Goal: Information Seeking & Learning: Learn about a topic

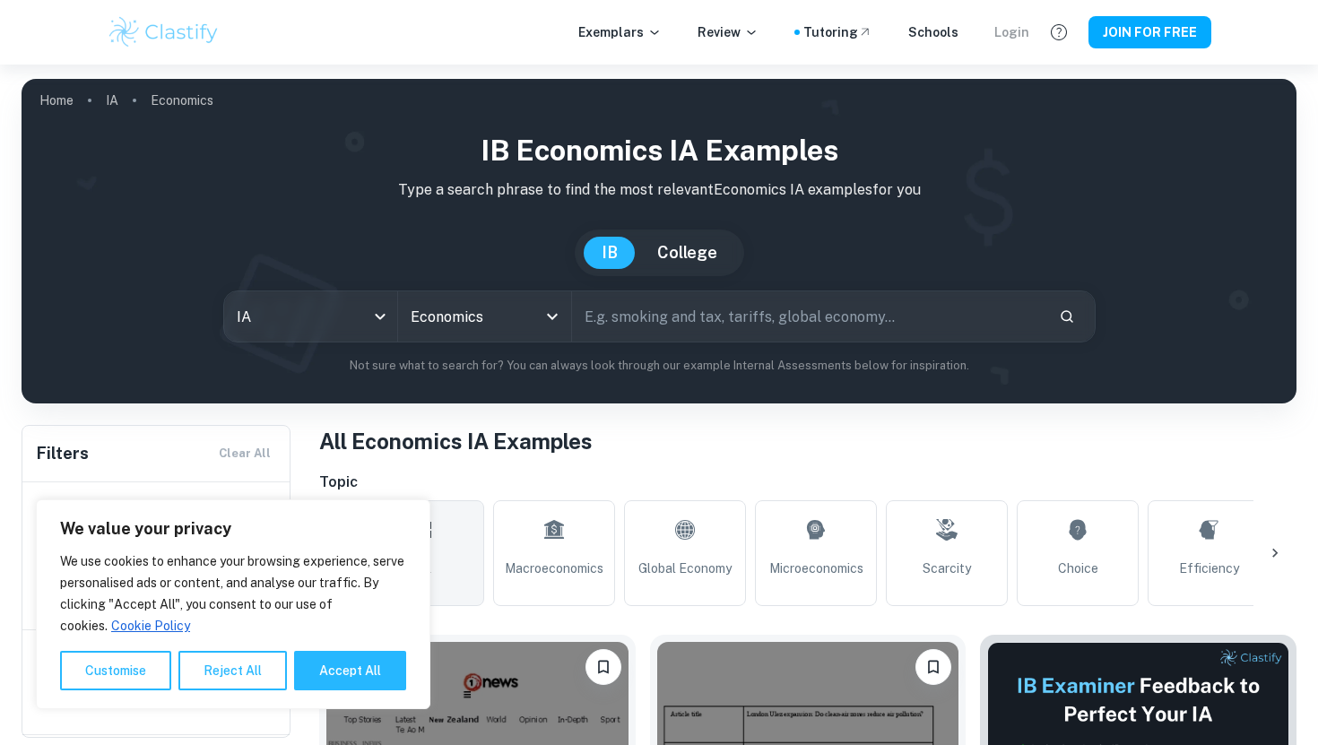
click at [1029, 37] on div "Login" at bounding box center [1011, 32] width 35 height 20
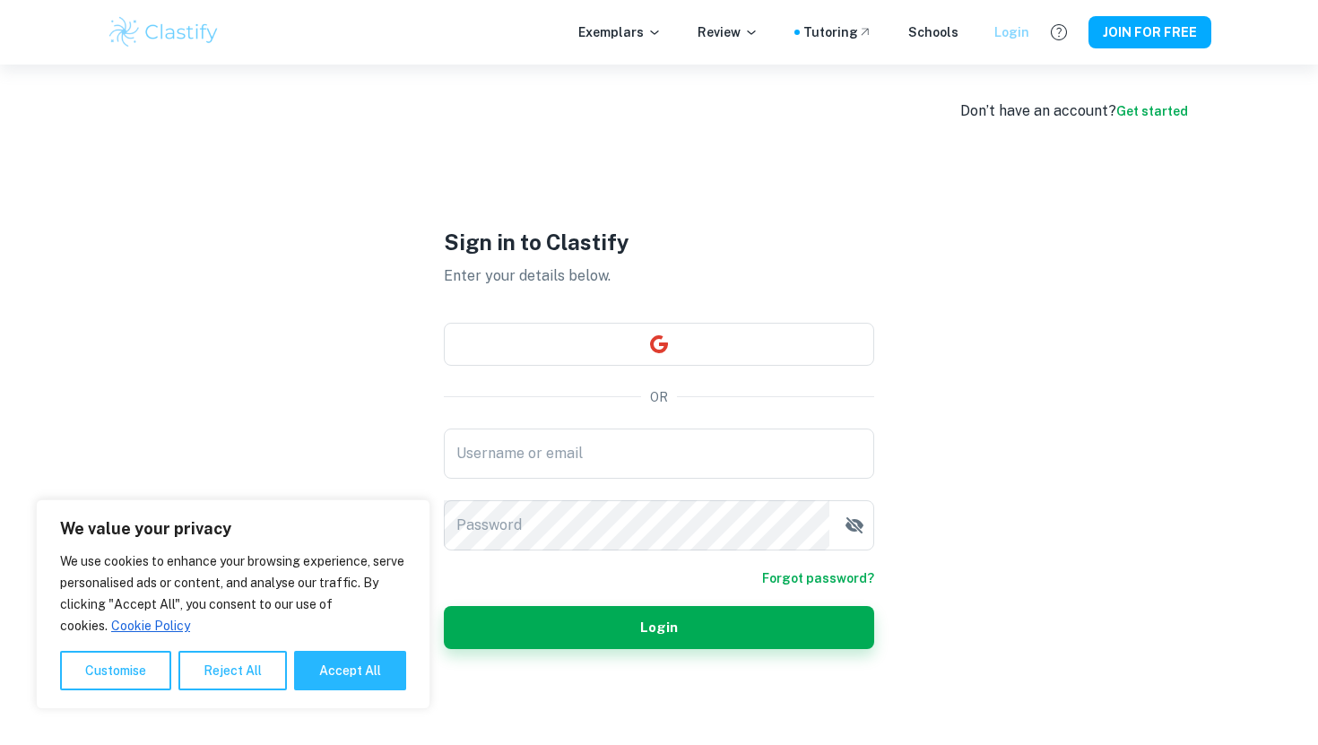
type input "[EMAIL_ADDRESS][DOMAIN_NAME]"
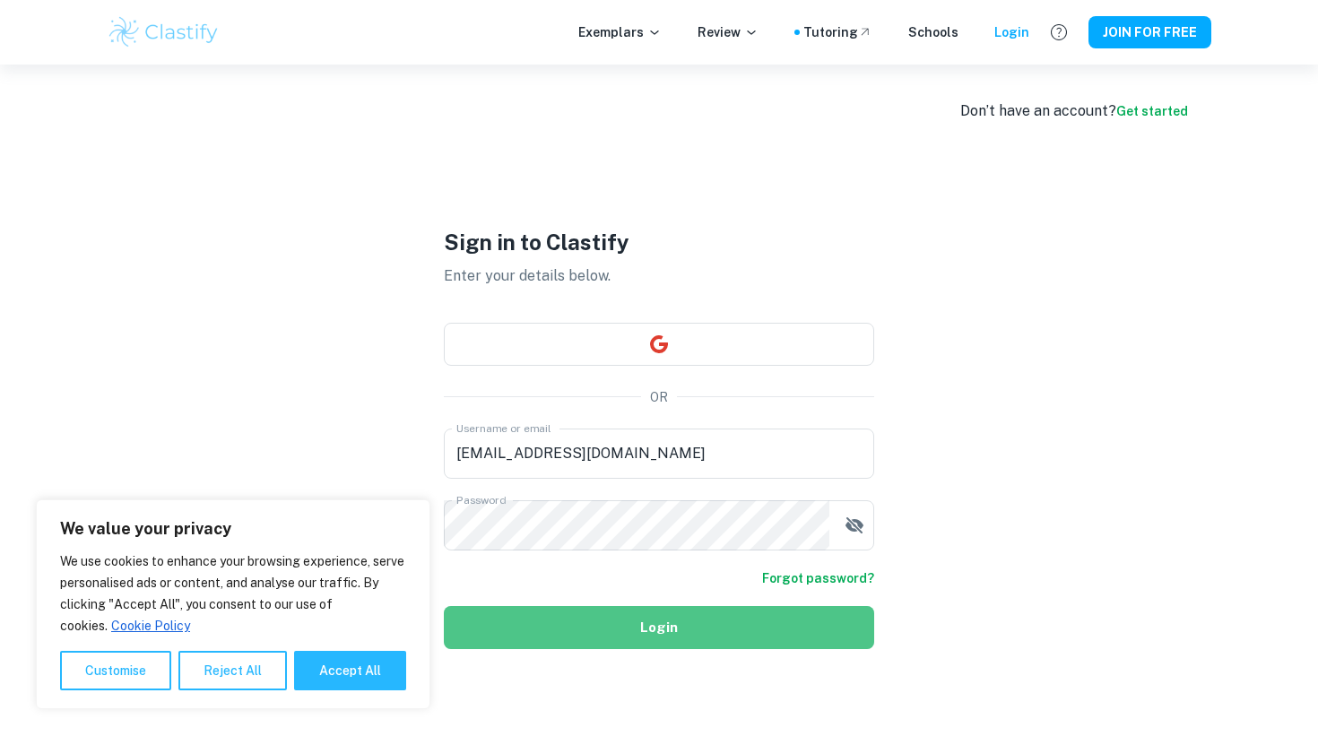
click at [593, 630] on button "Login" at bounding box center [659, 627] width 430 height 43
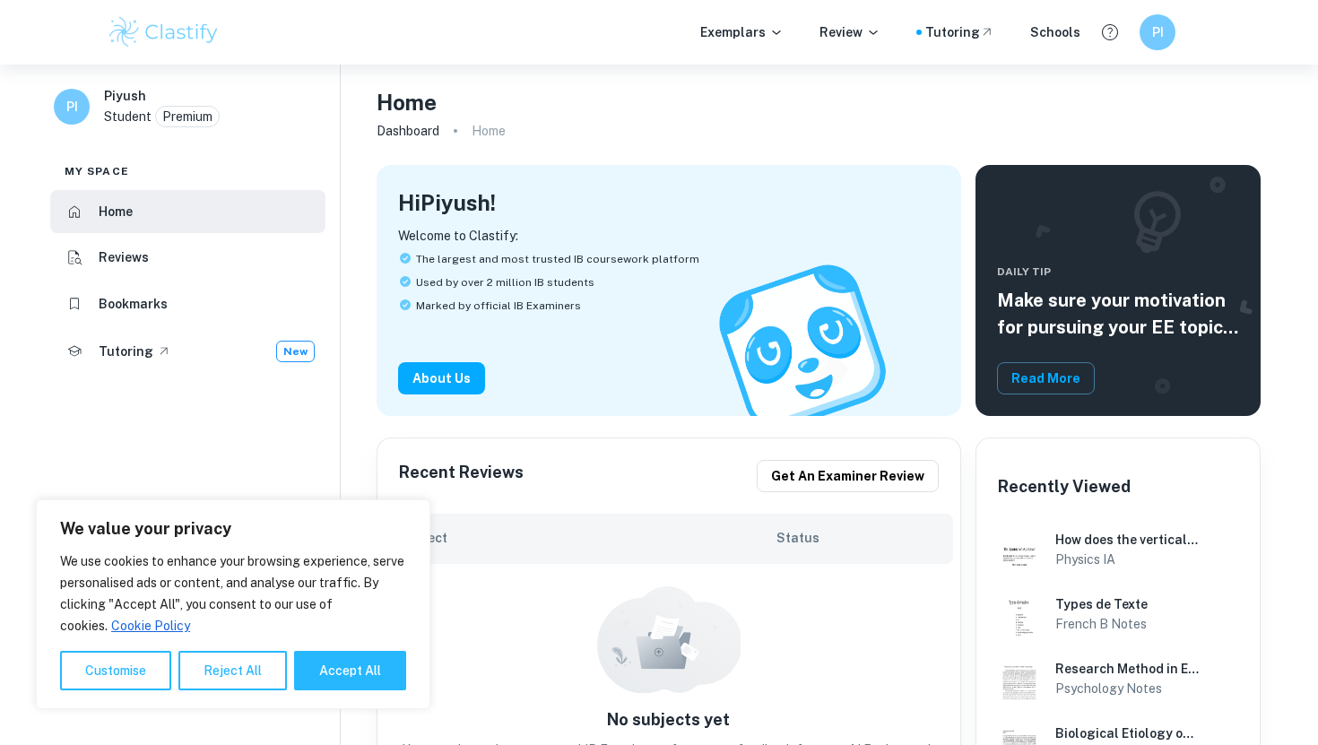
click at [743, 111] on div "Home" at bounding box center [819, 102] width 885 height 32
click at [346, 678] on button "Accept All" at bounding box center [350, 670] width 112 height 39
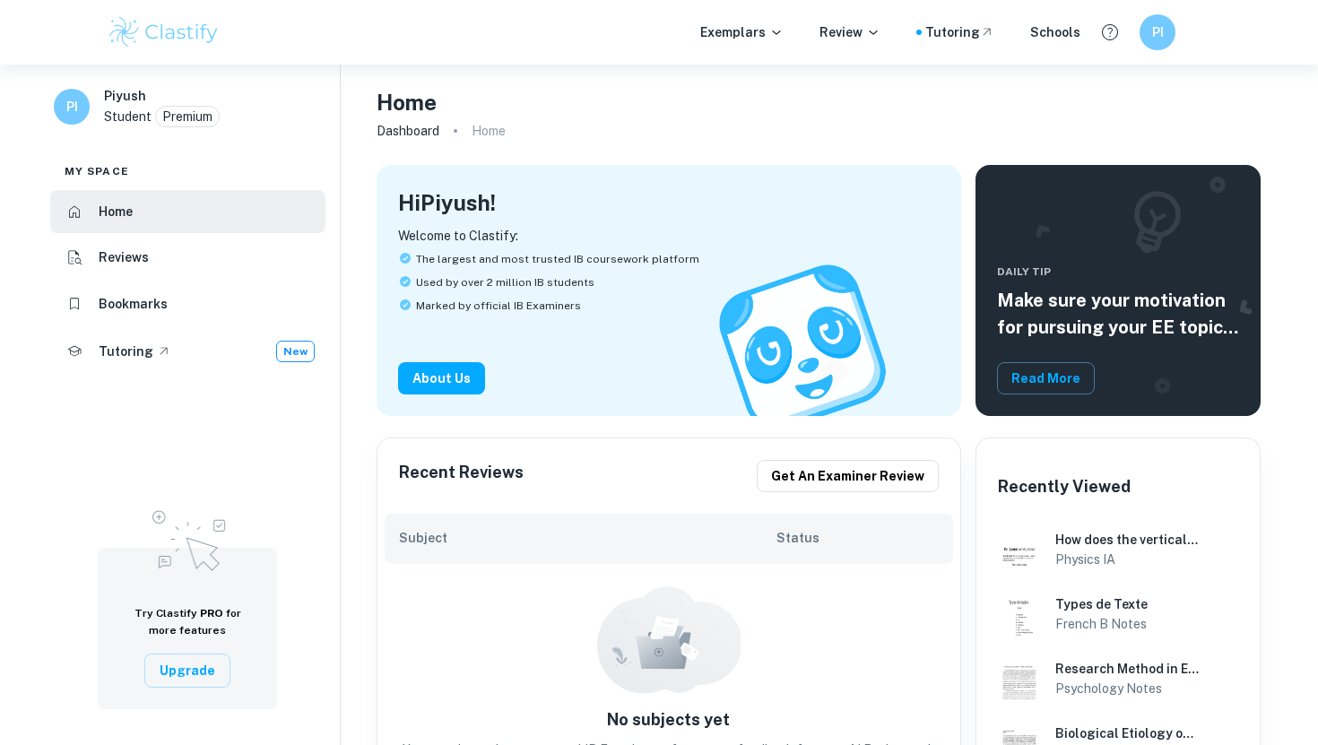
checkbox input "true"
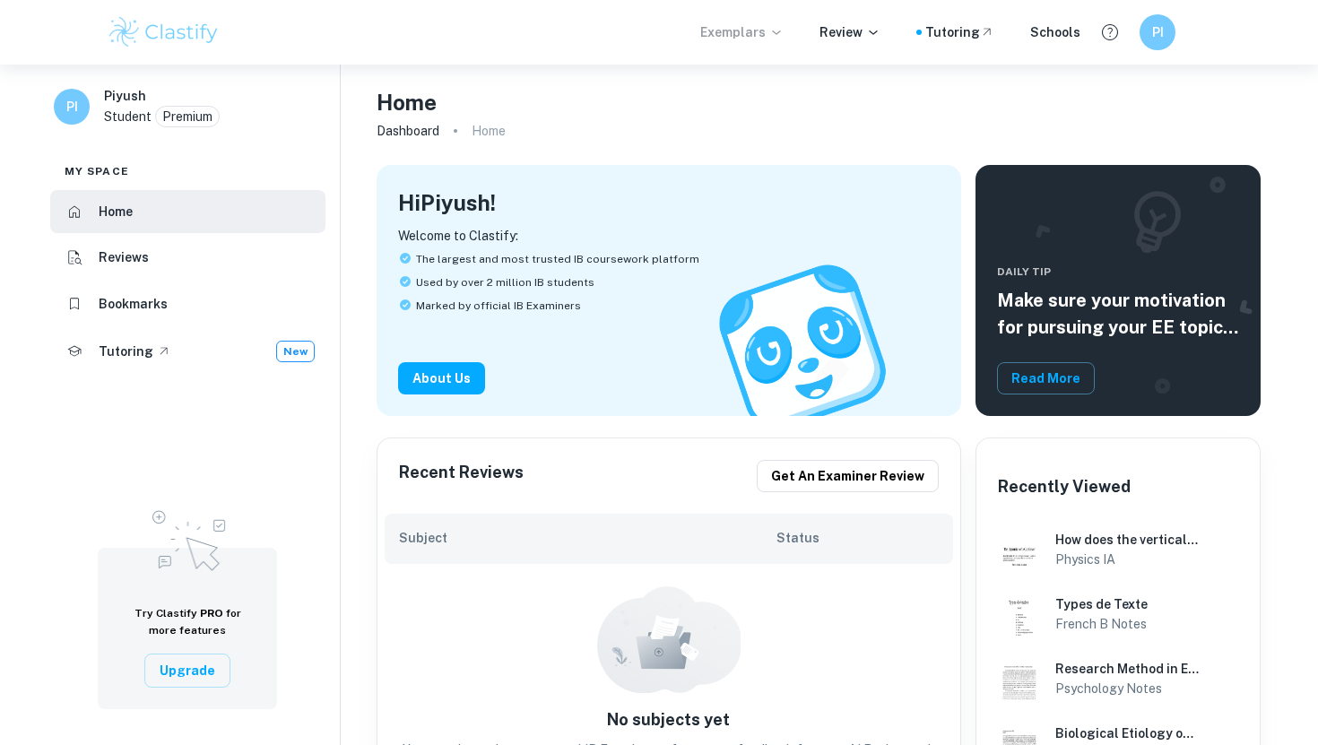
click at [743, 35] on p "Exemplars" at bounding box center [741, 32] width 83 height 20
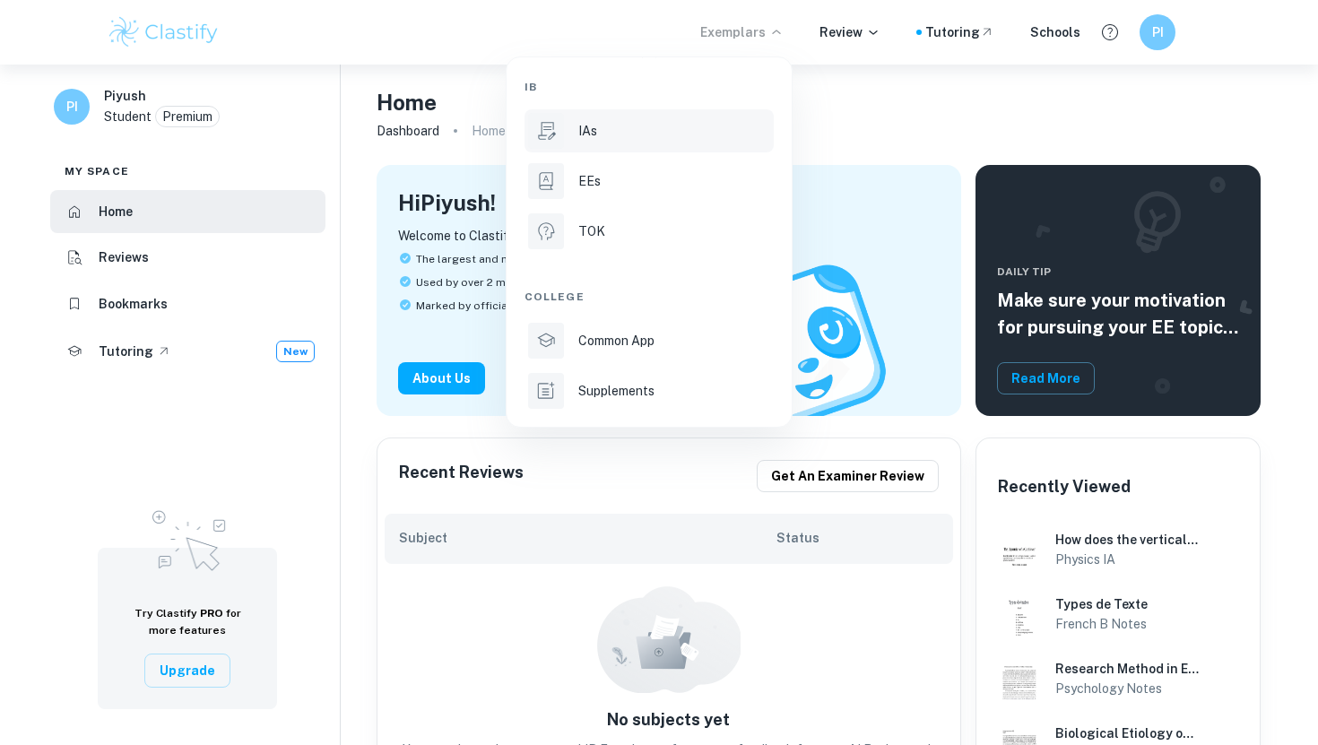
click at [576, 135] on li "IAs" at bounding box center [648, 130] width 249 height 43
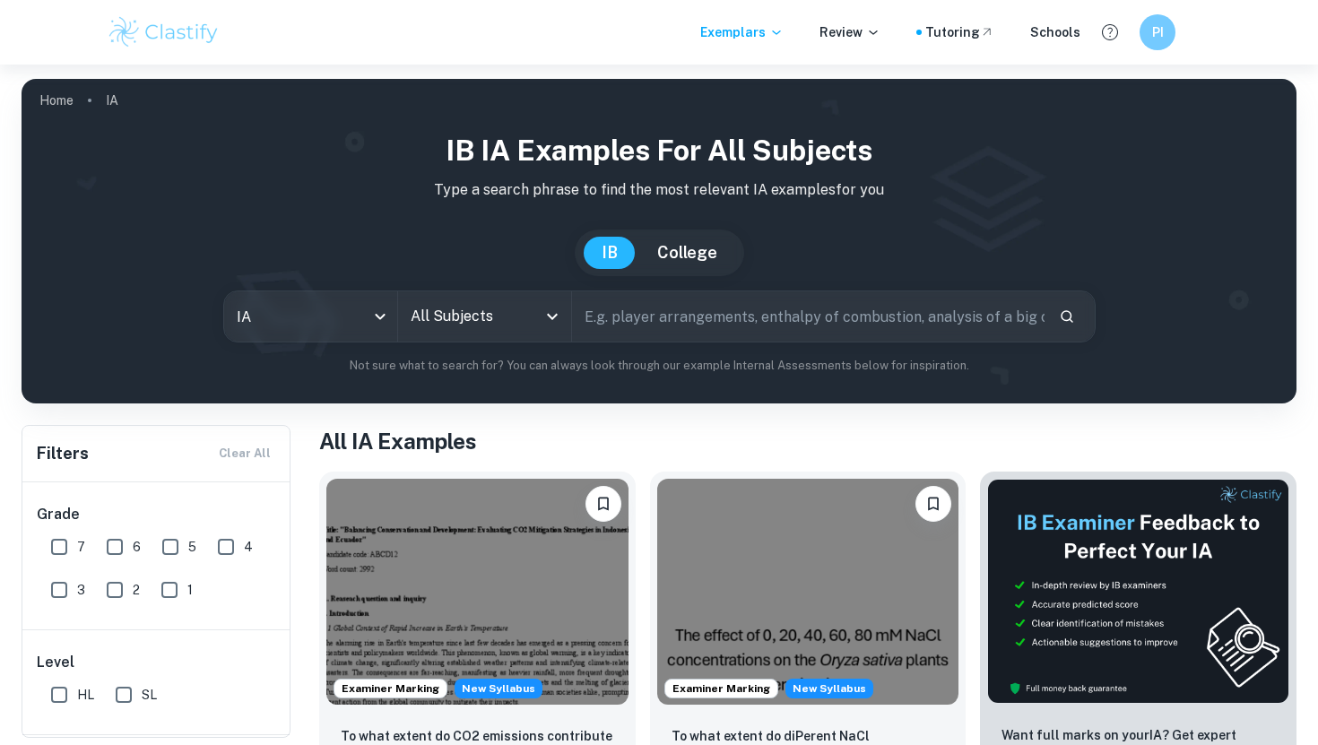
click at [668, 327] on input "text" at bounding box center [808, 316] width 472 height 50
type input "E"
type input "Macreconomics"
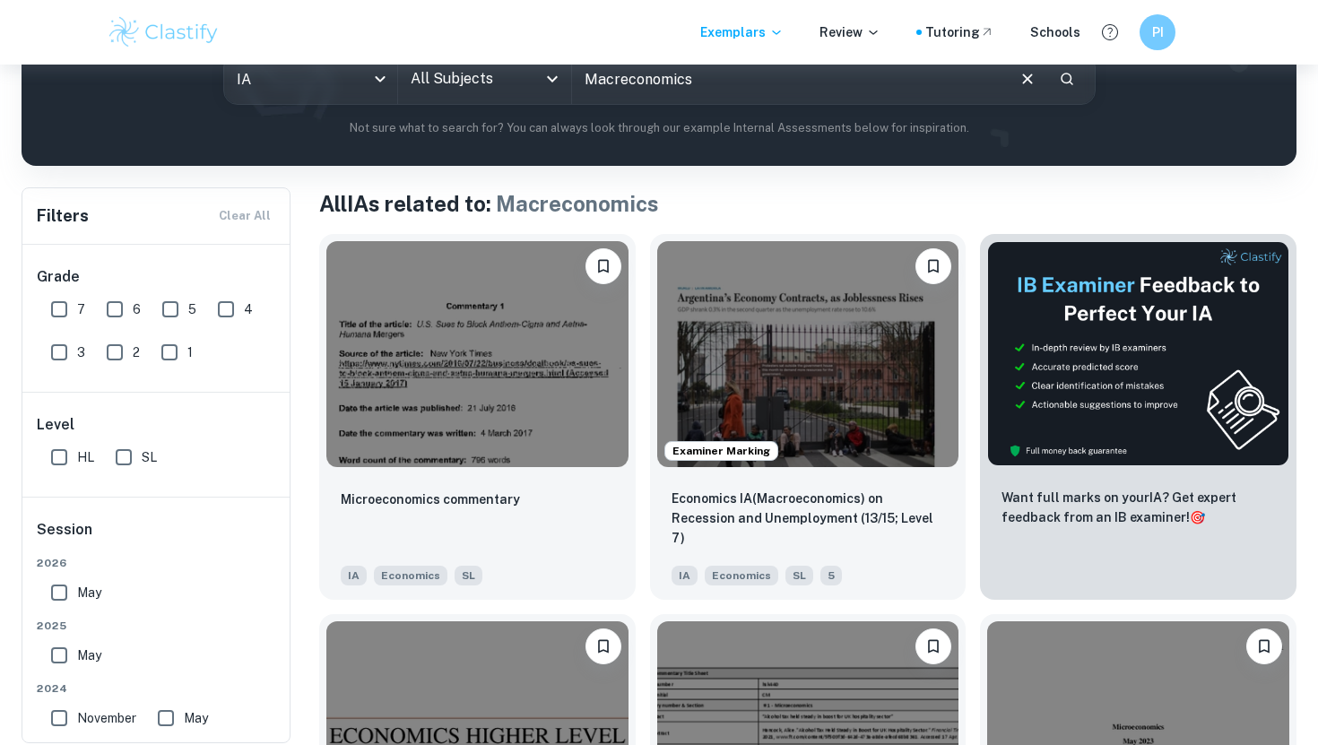
scroll to position [245, 0]
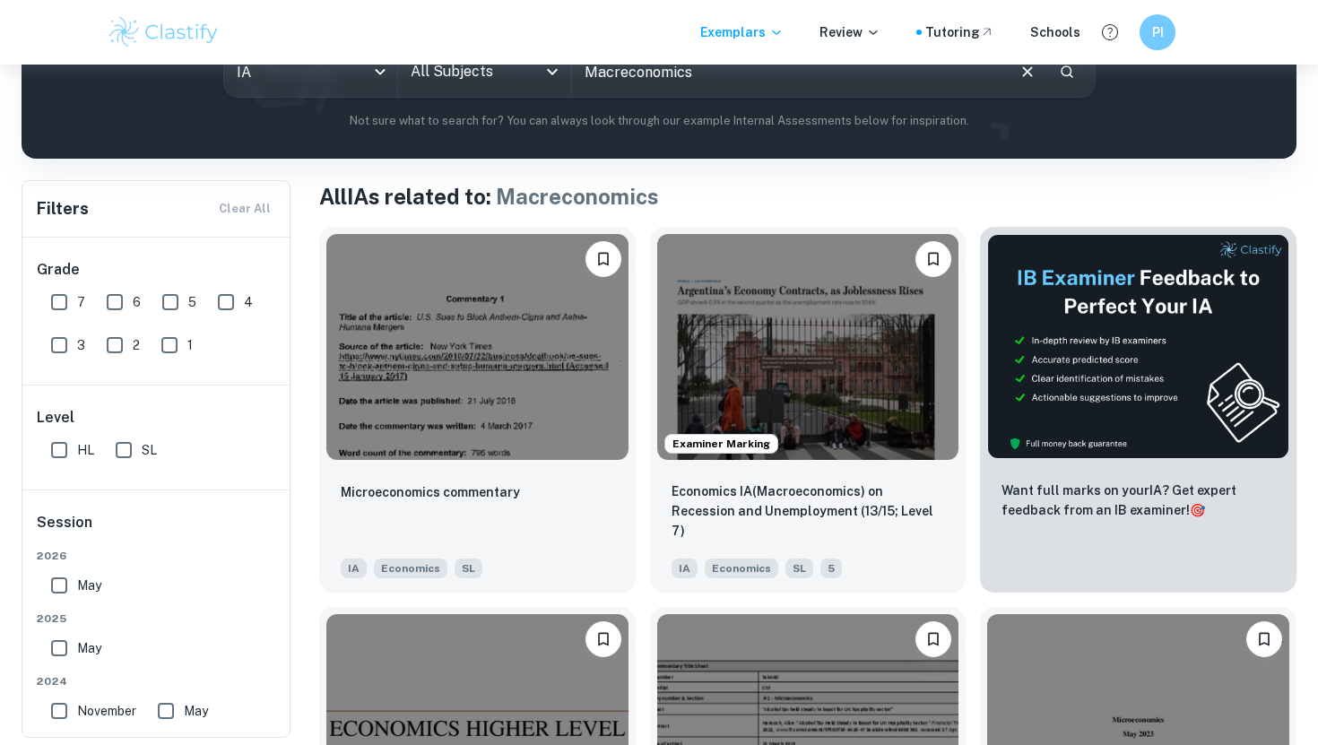
click at [50, 297] on input "7" at bounding box center [59, 302] width 36 height 36
checkbox input "true"
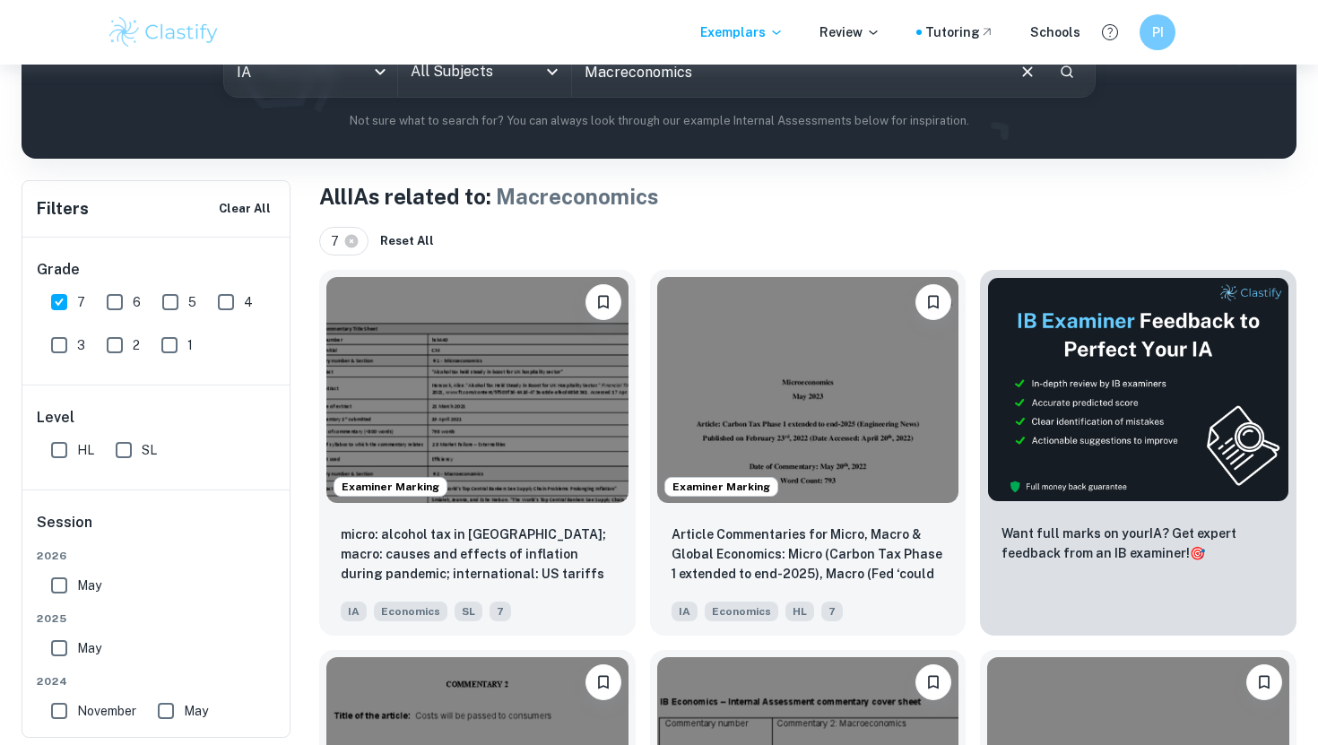
click at [59, 454] on input "HL" at bounding box center [59, 450] width 36 height 36
checkbox input "true"
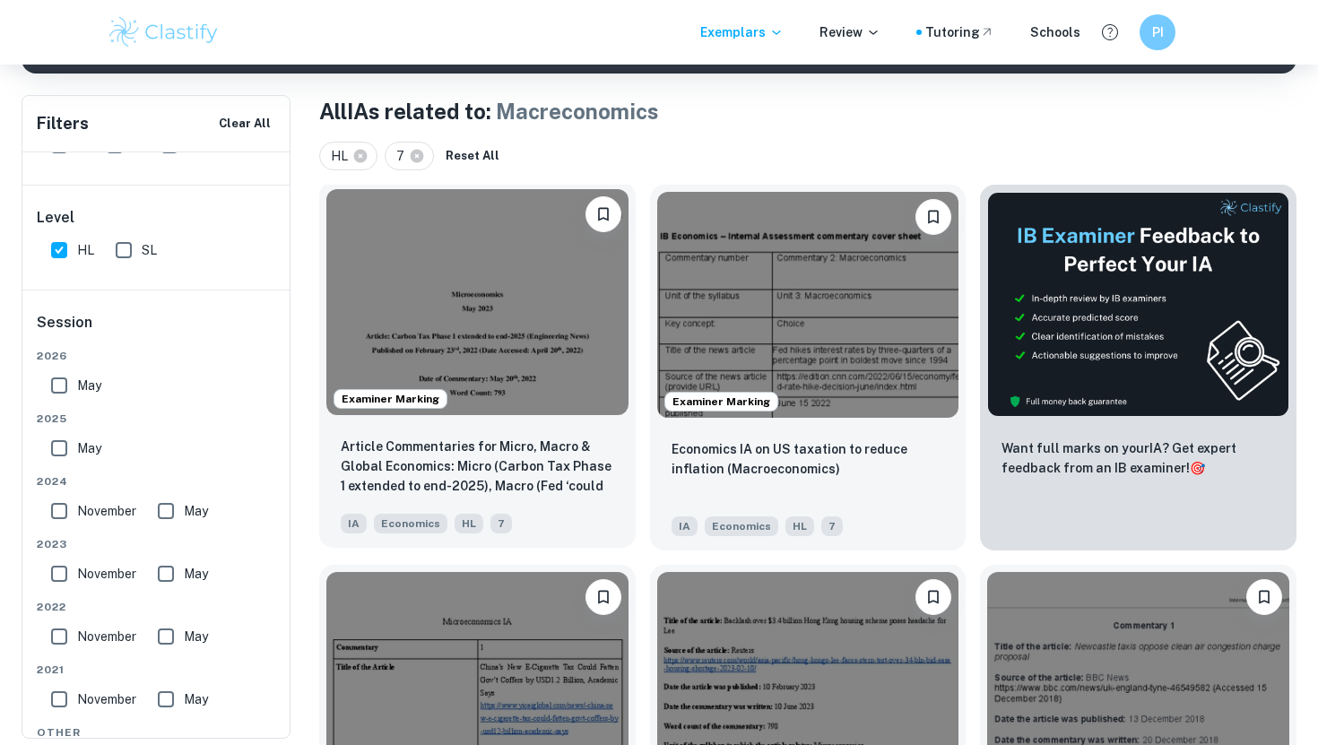
scroll to position [331, 0]
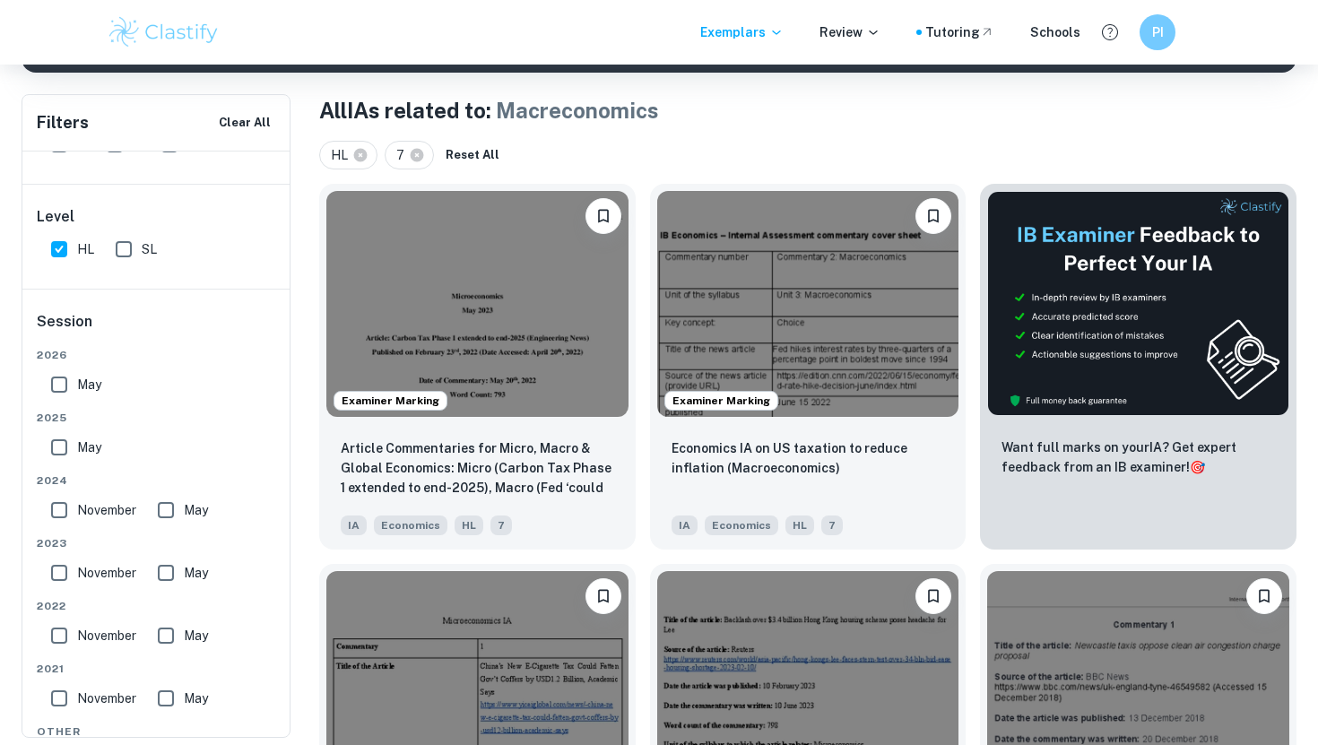
click at [639, 476] on div "Examiner Marking Economics IA on US taxation to reduce inflation (Macroeconomic…" at bounding box center [801, 359] width 331 height 380
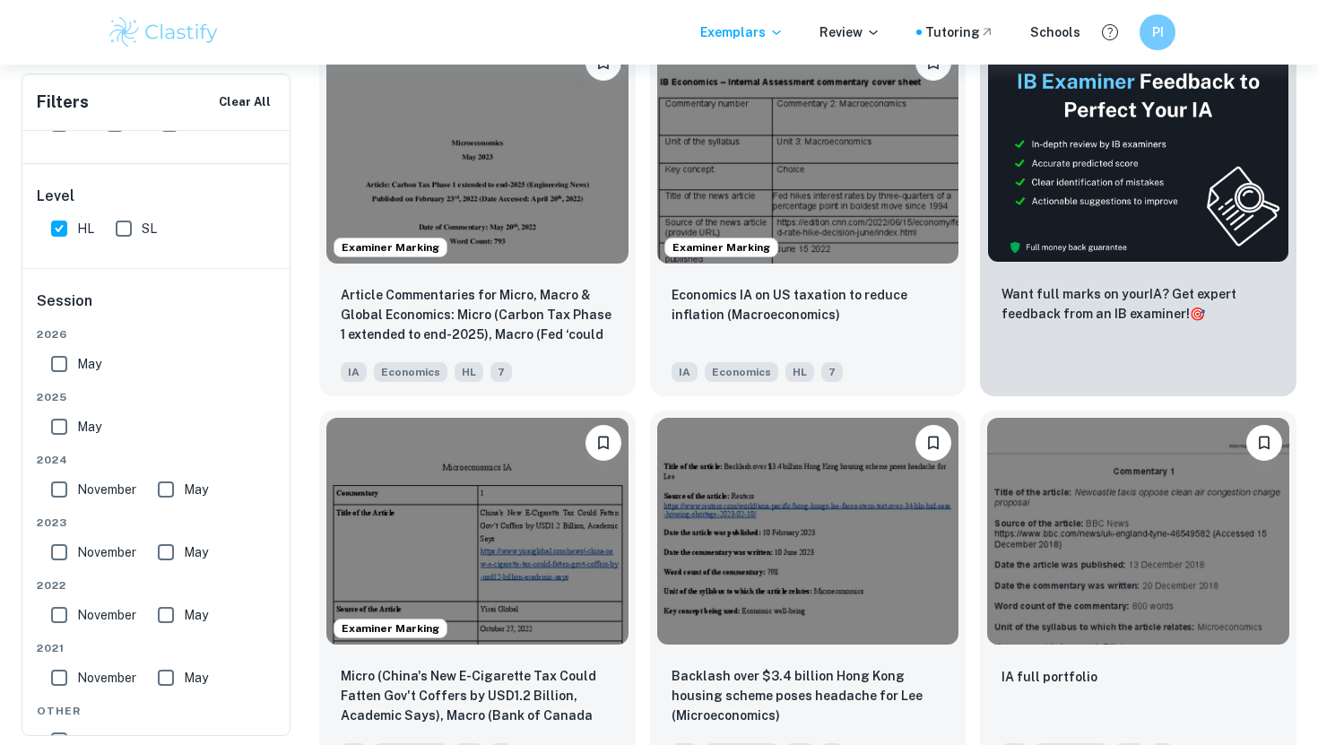
scroll to position [437, 0]
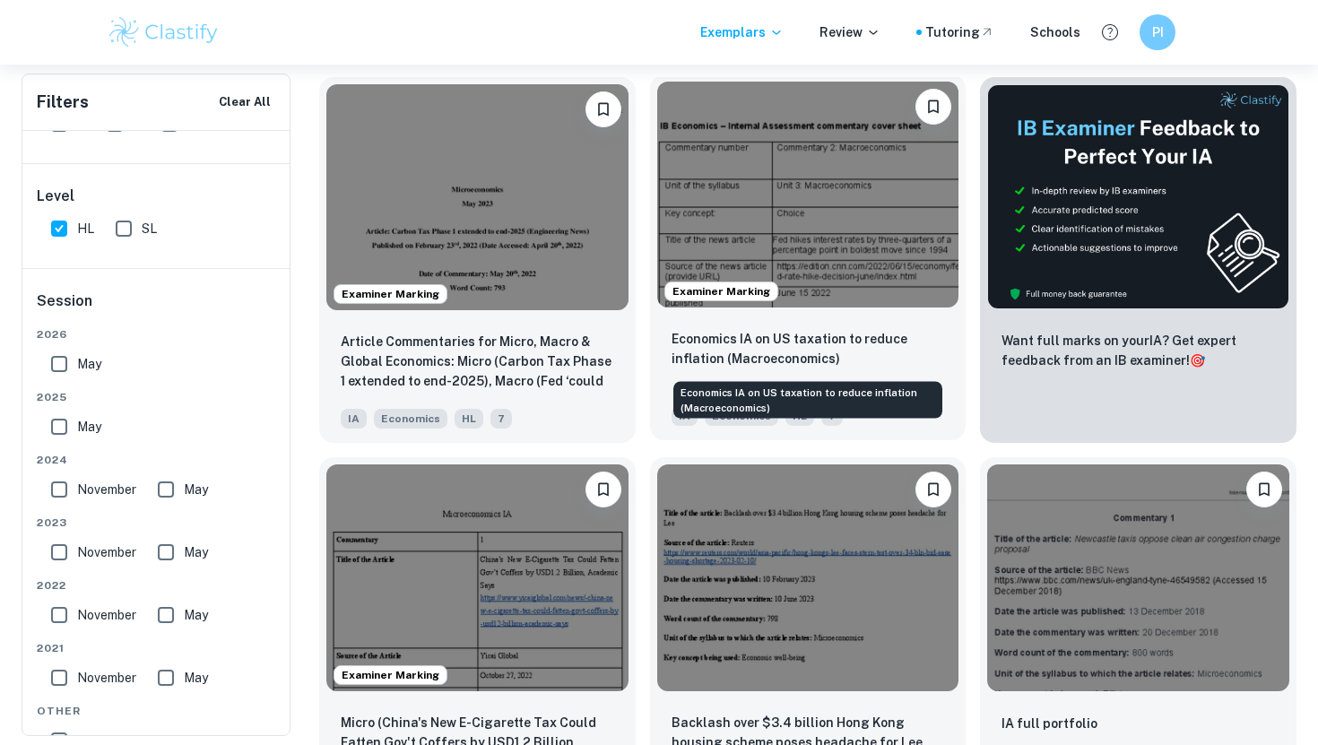
click at [708, 334] on p "Economics IA on US taxation to reduce inflation (Macroeconomics)" at bounding box center [807, 348] width 273 height 39
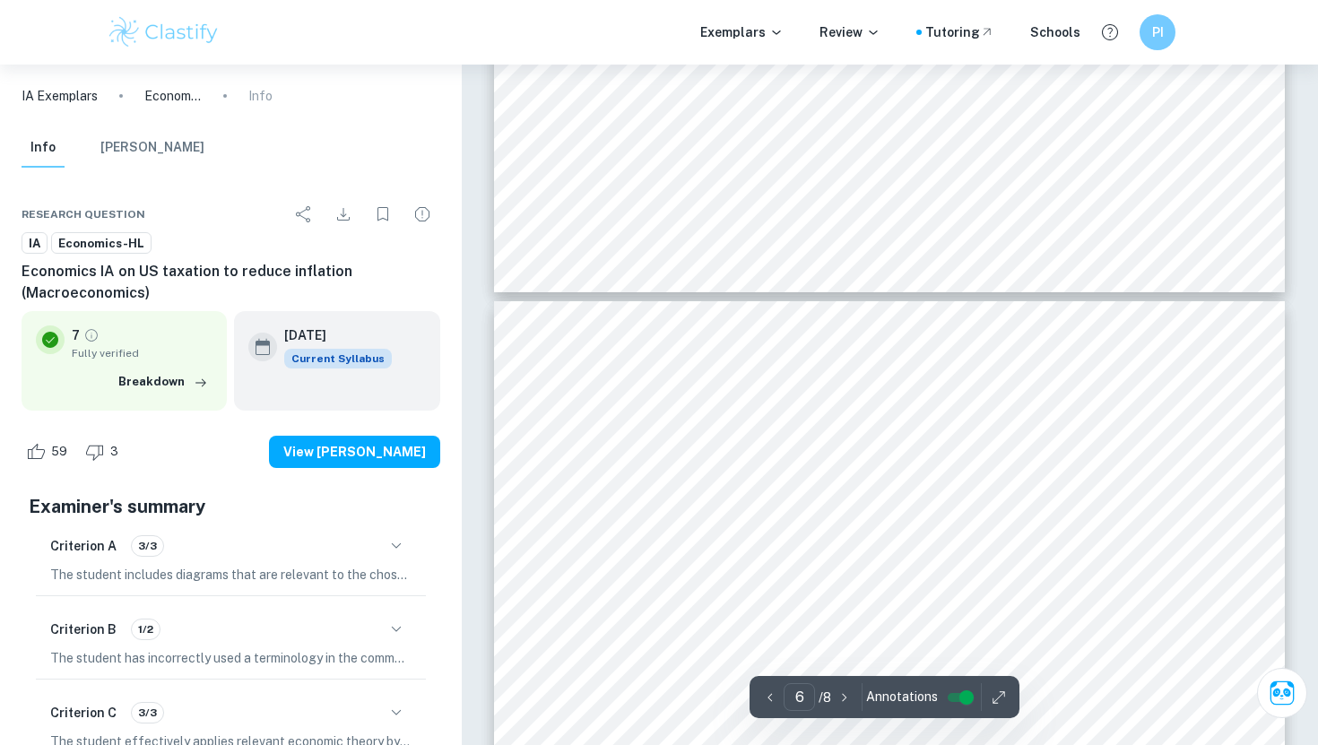
scroll to position [5540, 0]
type input "5"
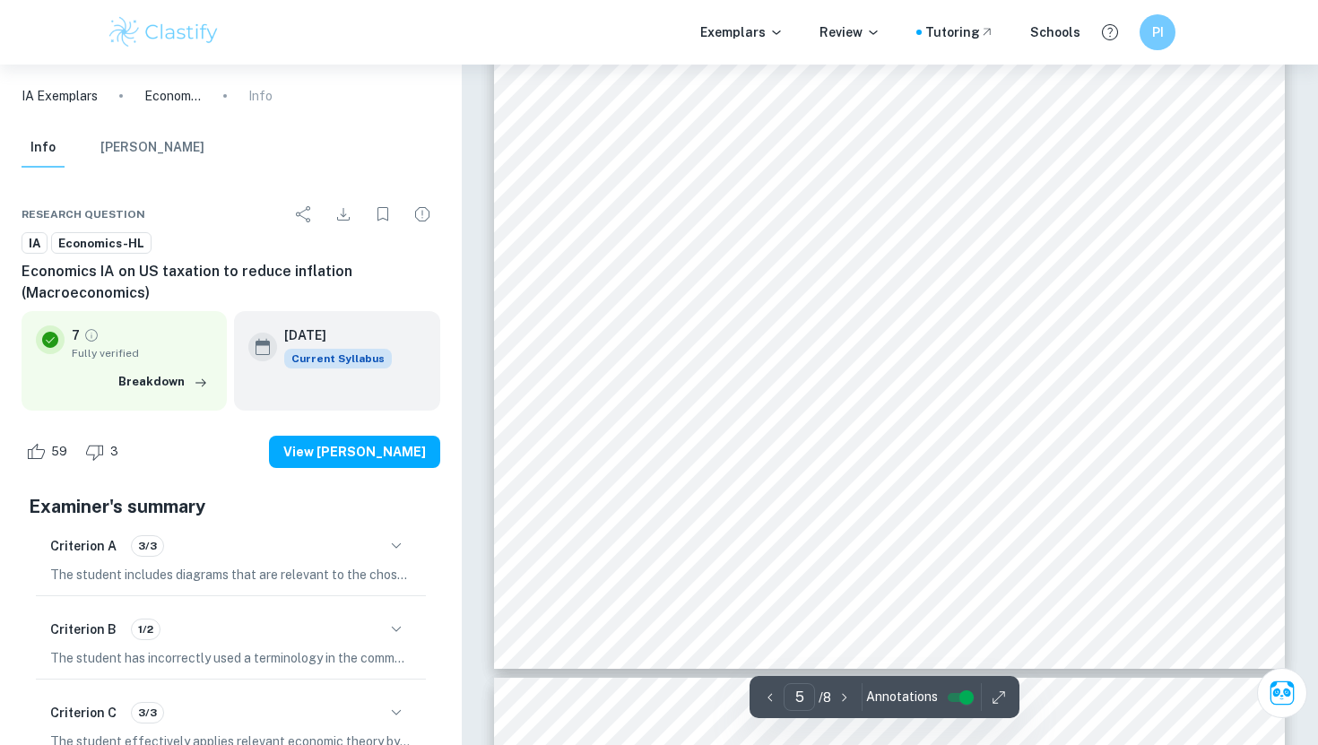
scroll to position [5159, 0]
